Goal: Information Seeking & Learning: Learn about a topic

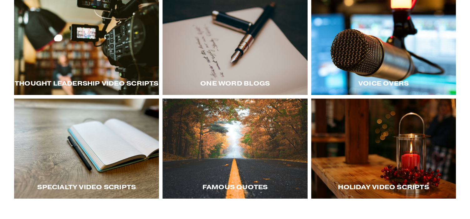
scroll to position [94, 0]
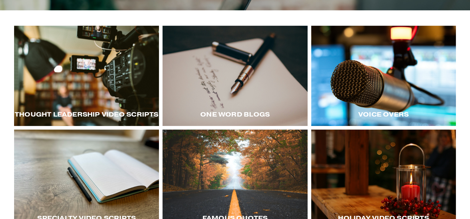
click at [109, 115] on span "Thought LEadership Video Scripts" at bounding box center [87, 114] width 144 height 8
click at [102, 108] on div "Thought LEadership Video Scripts" at bounding box center [86, 114] width 145 height 23
click at [98, 110] on div "Thought LEadership Video Scripts" at bounding box center [86, 114] width 145 height 23
drag, startPoint x: 109, startPoint y: 120, endPoint x: 115, endPoint y: 115, distance: 7.8
click at [109, 118] on span "Thought LEadership Video Scripts" at bounding box center [87, 114] width 144 height 8
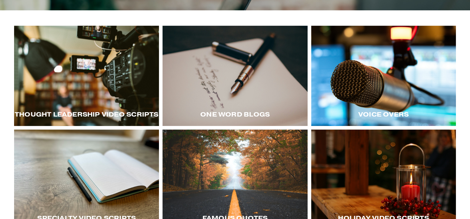
click at [115, 117] on span "Thought LEadership Video Scripts" at bounding box center [87, 114] width 144 height 8
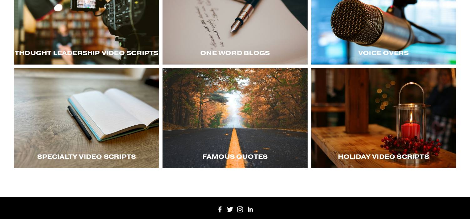
scroll to position [21, 0]
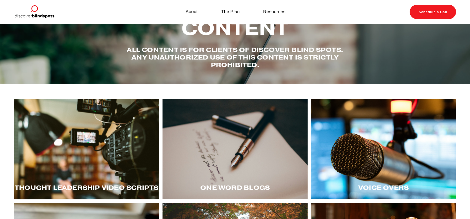
click at [231, 159] on div at bounding box center [234, 149] width 145 height 100
click at [77, 135] on div at bounding box center [86, 149] width 145 height 100
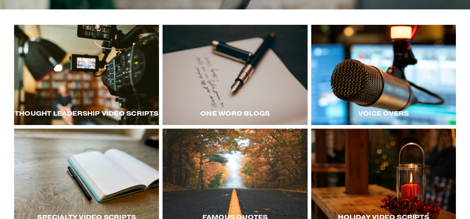
scroll to position [94, 0]
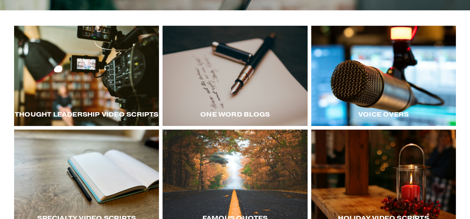
click at [391, 84] on div at bounding box center [383, 76] width 145 height 100
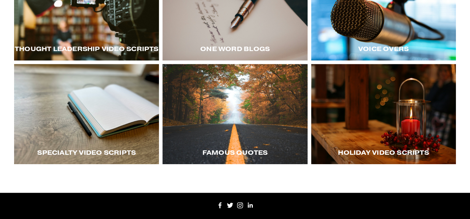
scroll to position [188, 0]
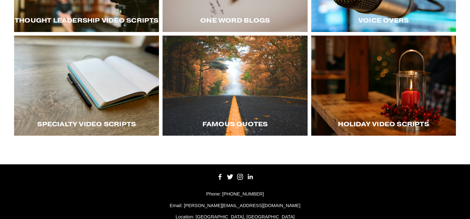
click at [77, 71] on div at bounding box center [86, 85] width 145 height 100
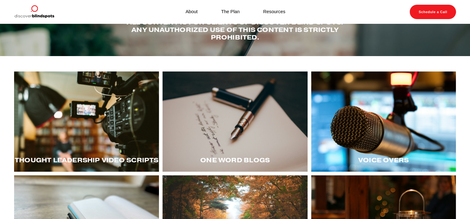
scroll to position [47, 0]
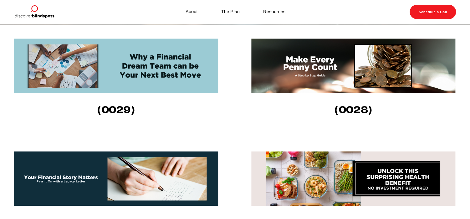
scroll to position [188, 0]
click at [92, 66] on img at bounding box center [116, 65] width 205 height 54
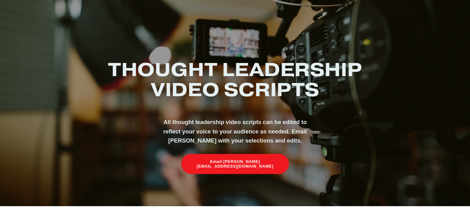
scroll to position [0, 0]
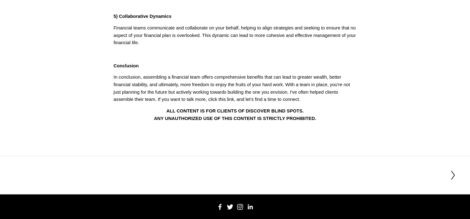
scroll to position [328, 0]
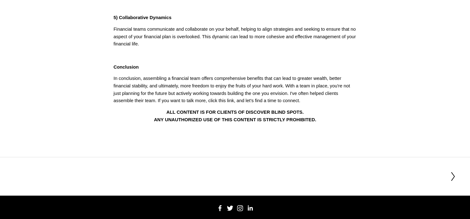
click at [452, 180] on polyline at bounding box center [452, 176] width 3 height 8
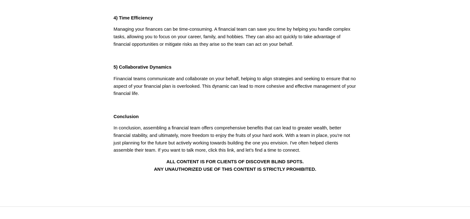
scroll to position [141, 0]
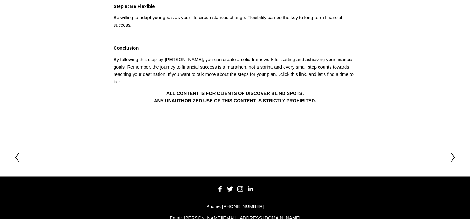
scroll to position [429, 0]
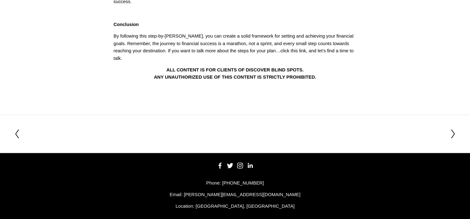
click at [18, 130] on polyline at bounding box center [17, 134] width 3 height 8
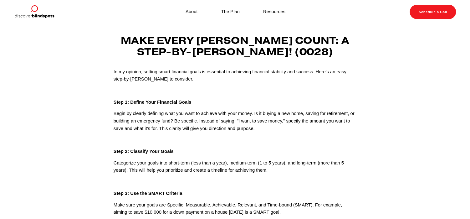
scroll to position [0, 0]
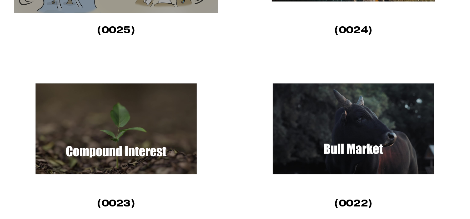
scroll to position [657, 0]
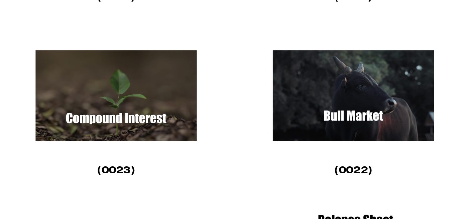
click at [115, 90] on img at bounding box center [116, 95] width 204 height 115
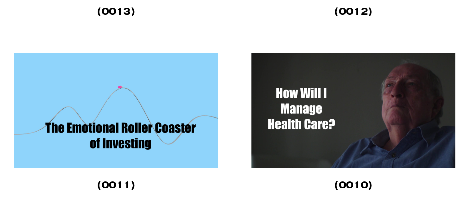
scroll to position [1827, 0]
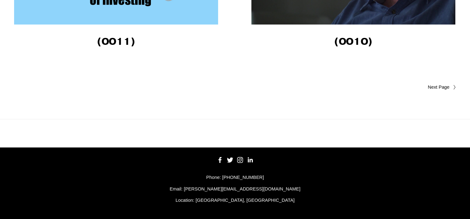
drag, startPoint x: 435, startPoint y: 84, endPoint x: 431, endPoint y: 86, distance: 4.6
click at [435, 84] on span "Older Posts" at bounding box center [427, 88] width 46 height 8
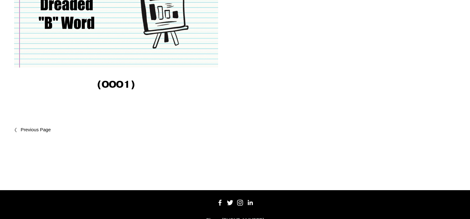
scroll to position [938, 0]
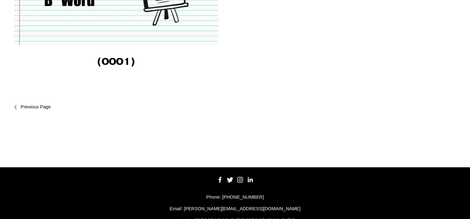
click at [46, 110] on span "Newer Posts" at bounding box center [49, 107] width 56 height 8
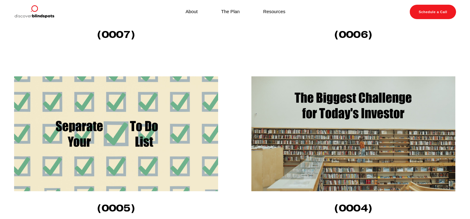
scroll to position [375, 0]
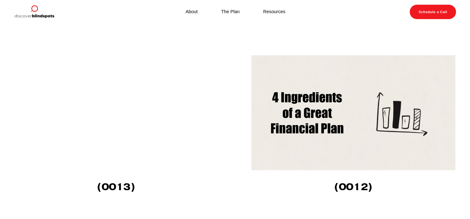
scroll to position [1498, 0]
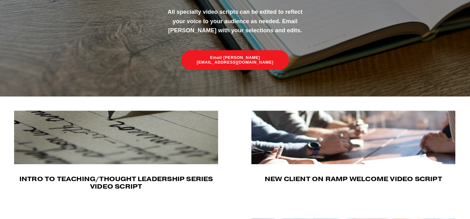
scroll to position [94, 0]
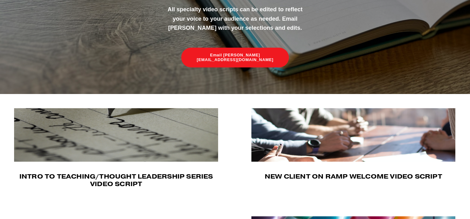
click at [359, 132] on img at bounding box center [353, 134] width 204 height 53
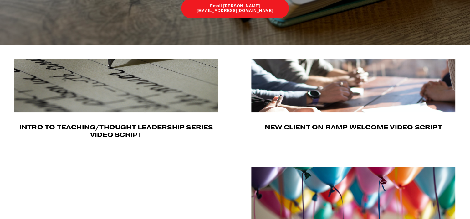
scroll to position [141, 0]
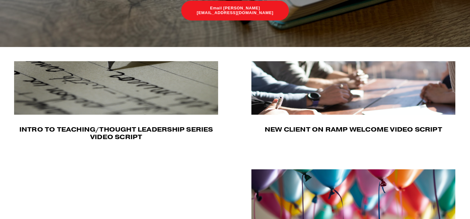
drag, startPoint x: 116, startPoint y: 90, endPoint x: 130, endPoint y: 94, distance: 14.4
click at [116, 90] on img at bounding box center [116, 87] width 204 height 53
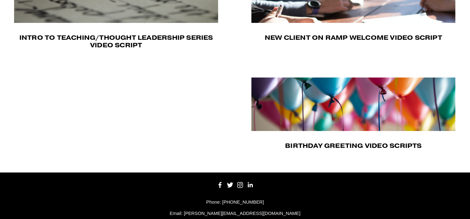
scroll to position [235, 0]
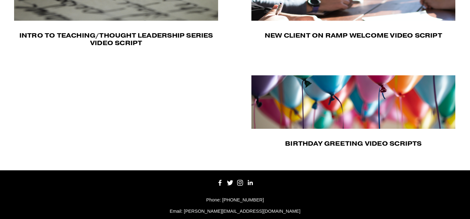
click at [357, 114] on img at bounding box center [353, 101] width 204 height 53
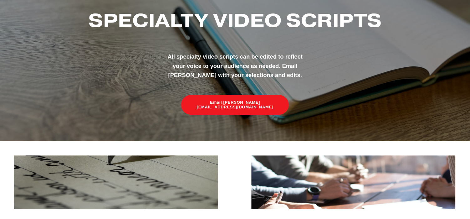
scroll to position [47, 0]
